Goal: Register for event/course

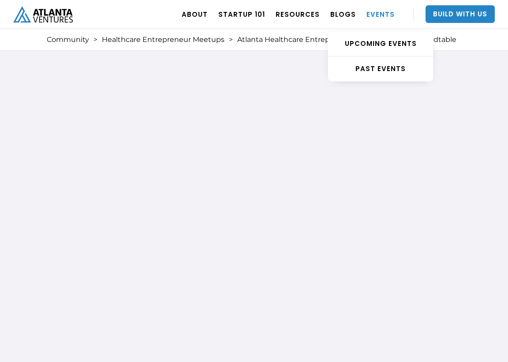
click at [378, 15] on link "EVENTS" at bounding box center [381, 14] width 28 height 25
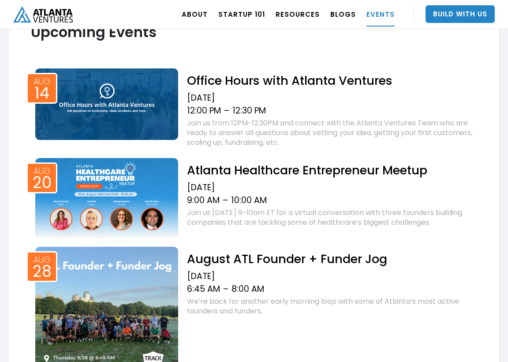
scroll to position [353, 0]
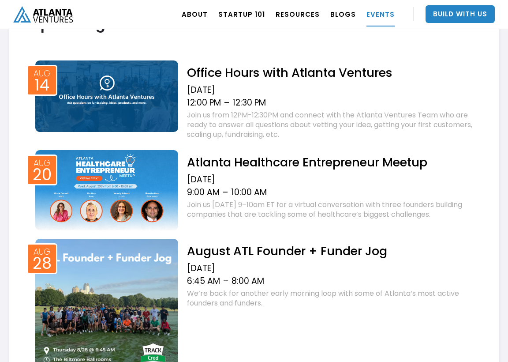
click at [211, 164] on h2 "Atlanta Healthcare Entrepreneur Meetup" at bounding box center [332, 161] width 290 height 15
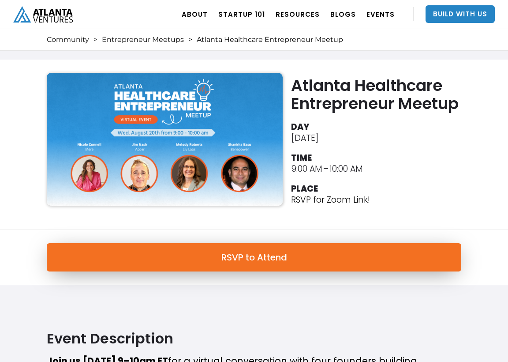
click at [289, 254] on link "RSVP to Attend" at bounding box center [254, 257] width 415 height 28
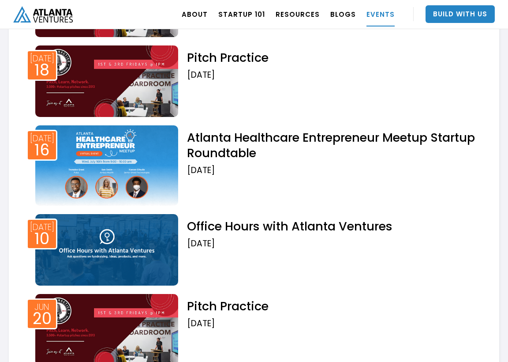
scroll to position [1456, 0]
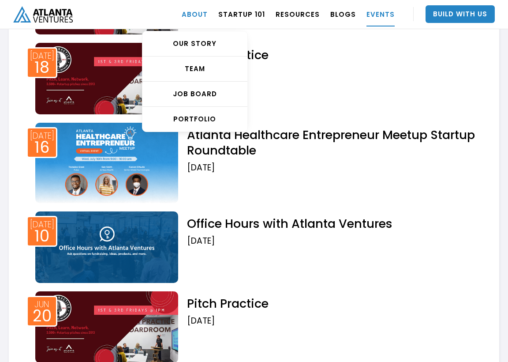
click at [196, 8] on link "ABOUT" at bounding box center [195, 14] width 26 height 25
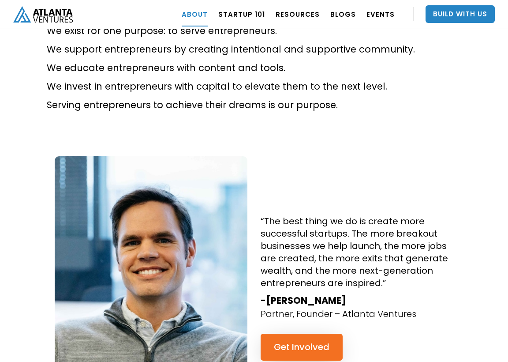
scroll to position [706, 0]
